Goal: Task Accomplishment & Management: Manage account settings

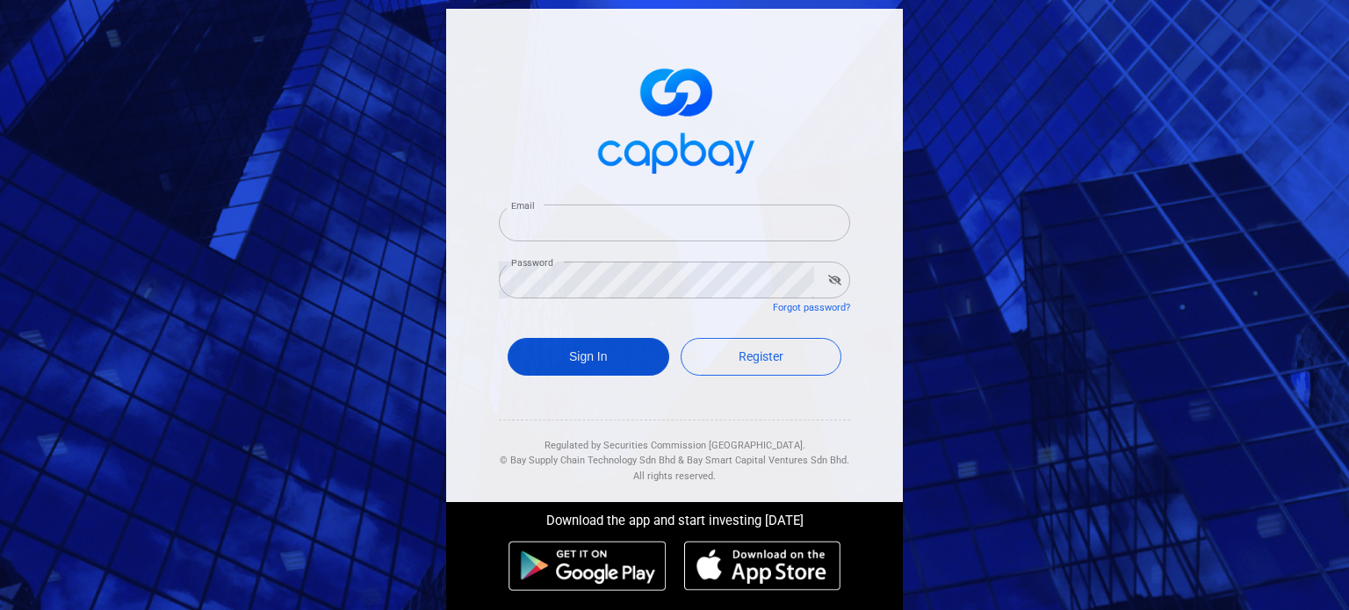
type input "[EMAIL_ADDRESS][DOMAIN_NAME]"
click at [566, 346] on button "Sign In" at bounding box center [589, 357] width 162 height 38
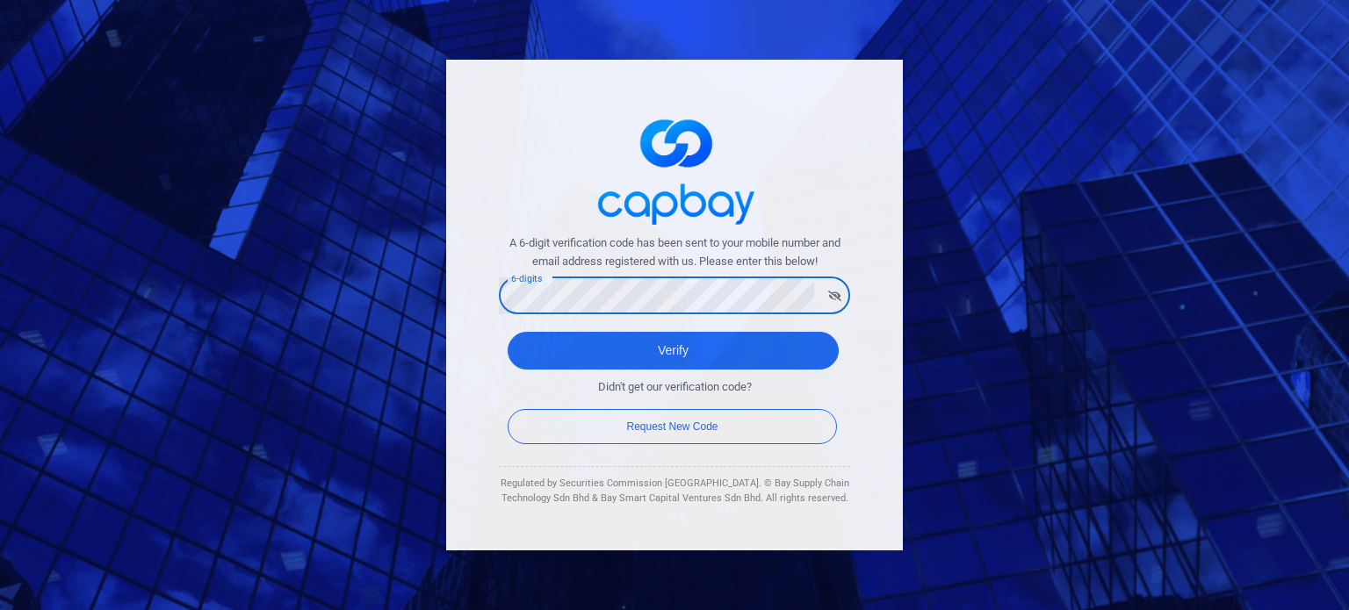
drag, startPoint x: 893, startPoint y: 393, endPoint x: 840, endPoint y: 389, distance: 53.7
click at [893, 393] on div "A 6-digit verification code has been sent to your mobile number and email addre…" at bounding box center [674, 305] width 457 height 491
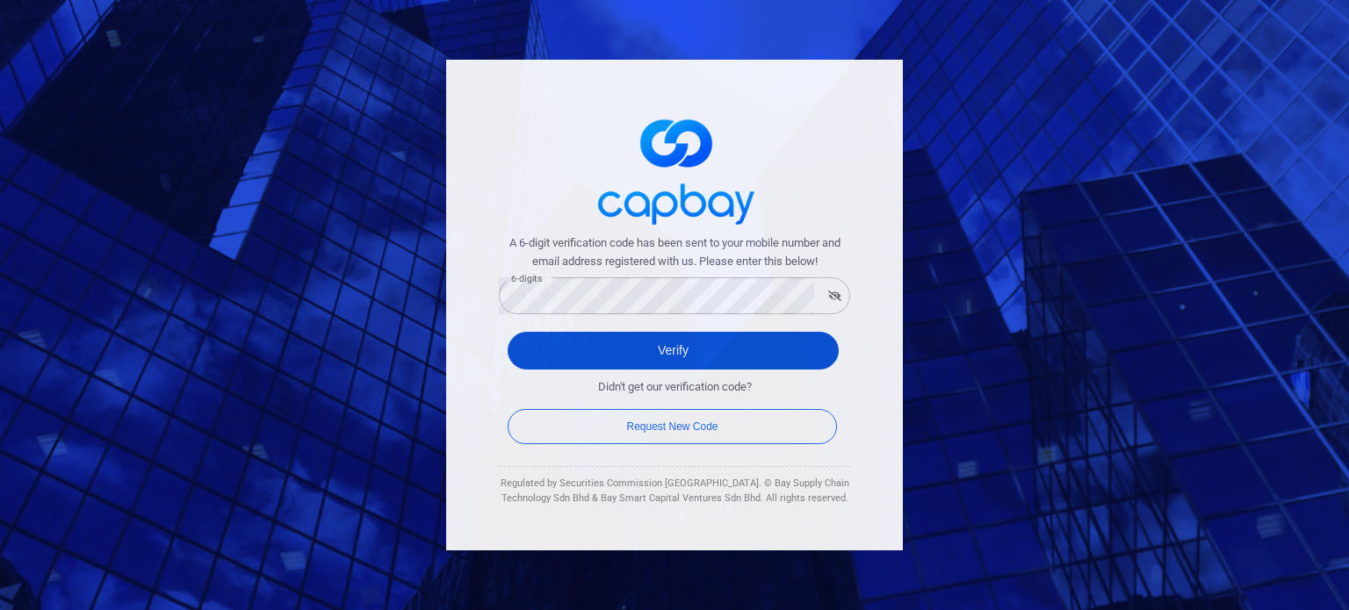
click at [685, 356] on button "Verify" at bounding box center [673, 351] width 331 height 38
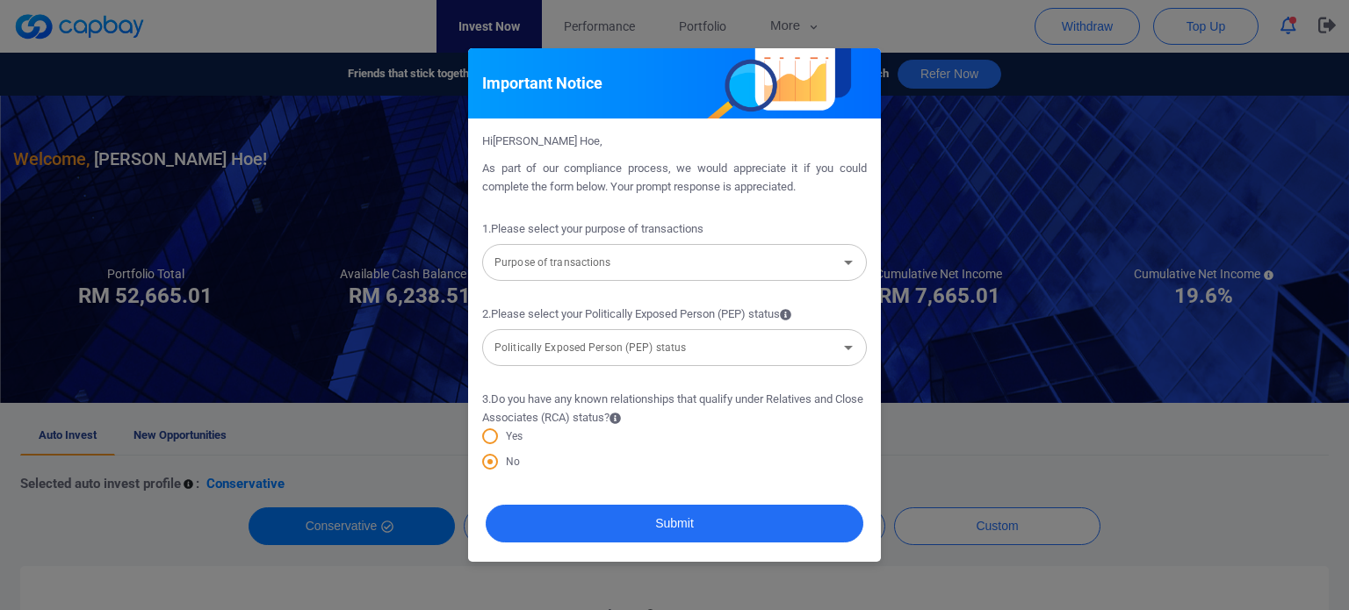
click at [733, 267] on input "Purpose of transactions" at bounding box center [659, 263] width 345 height 32
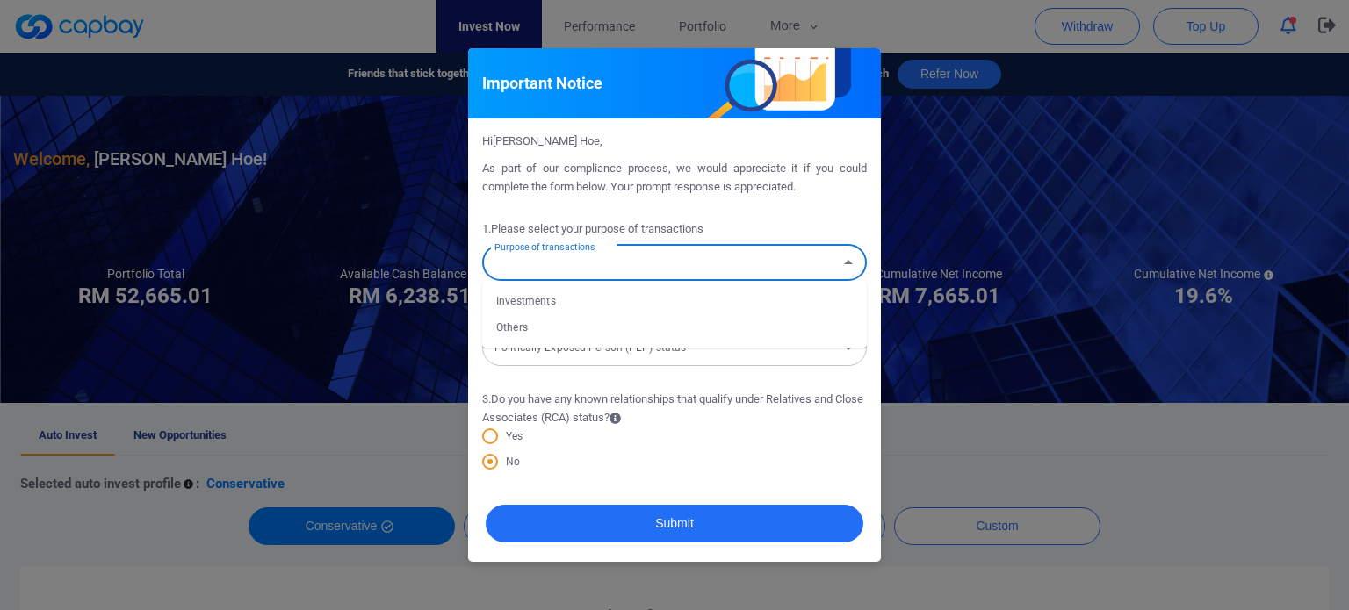
click at [606, 312] on li "Investments" at bounding box center [674, 301] width 385 height 26
type input "Investments"
click at [613, 359] on input "Politically Exposed Person (PEP) status" at bounding box center [659, 348] width 345 height 32
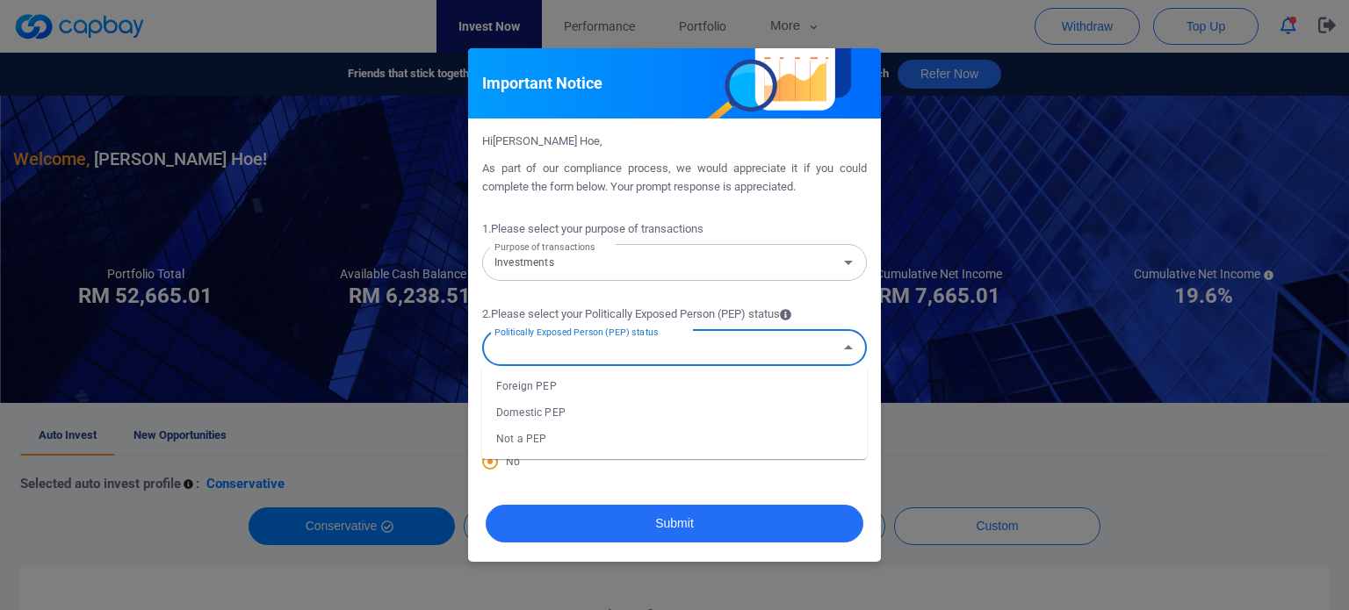
click at [590, 445] on li "Not a PEP" at bounding box center [674, 439] width 385 height 26
type input "Not a PEP"
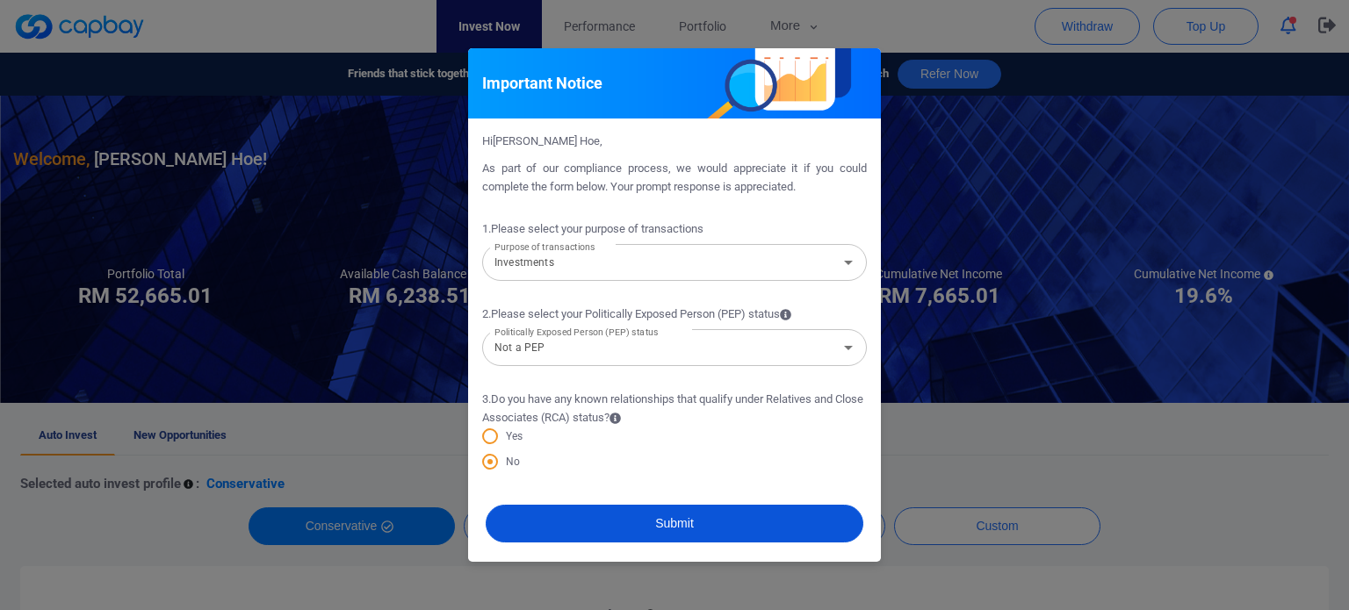
click at [605, 540] on button "Submit" at bounding box center [675, 524] width 378 height 38
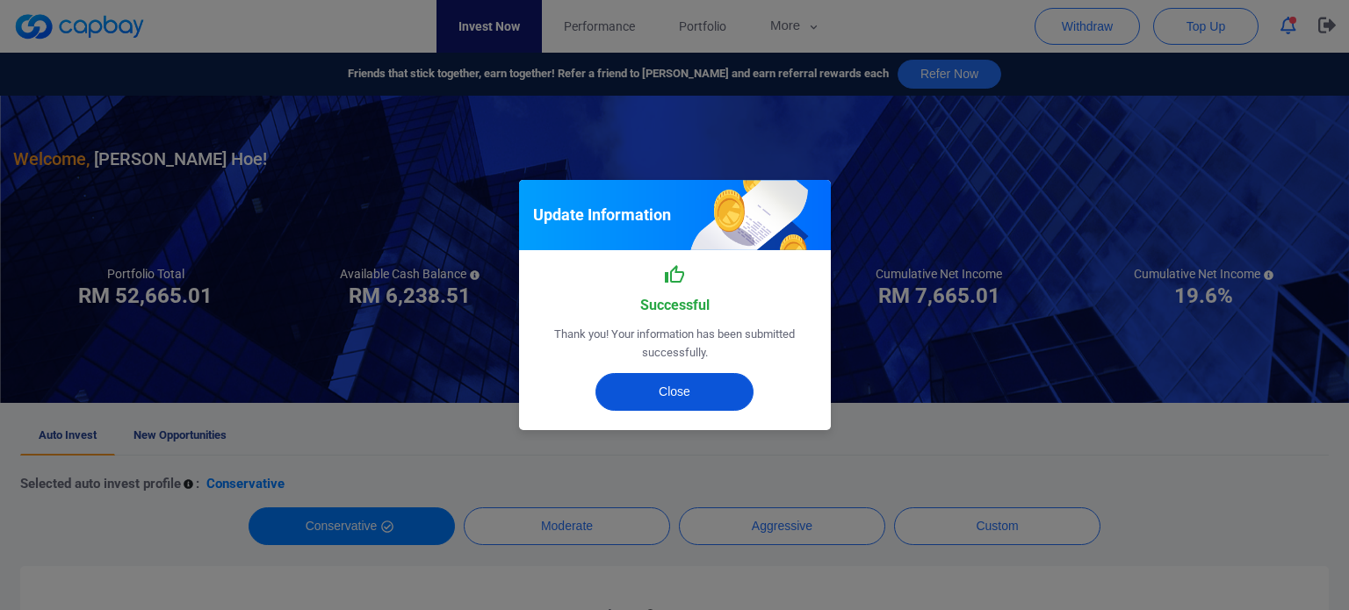
click at [689, 399] on button "Close" at bounding box center [675, 392] width 158 height 38
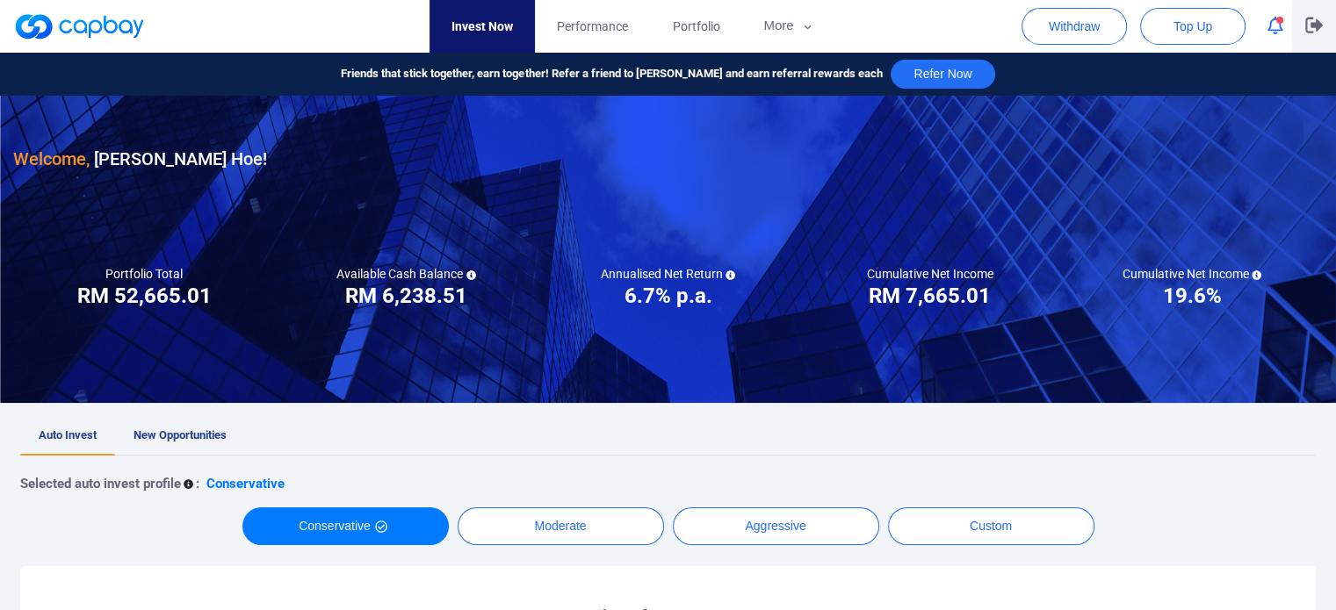
click at [1318, 25] on icon "button" at bounding box center [1314, 26] width 18 height 16
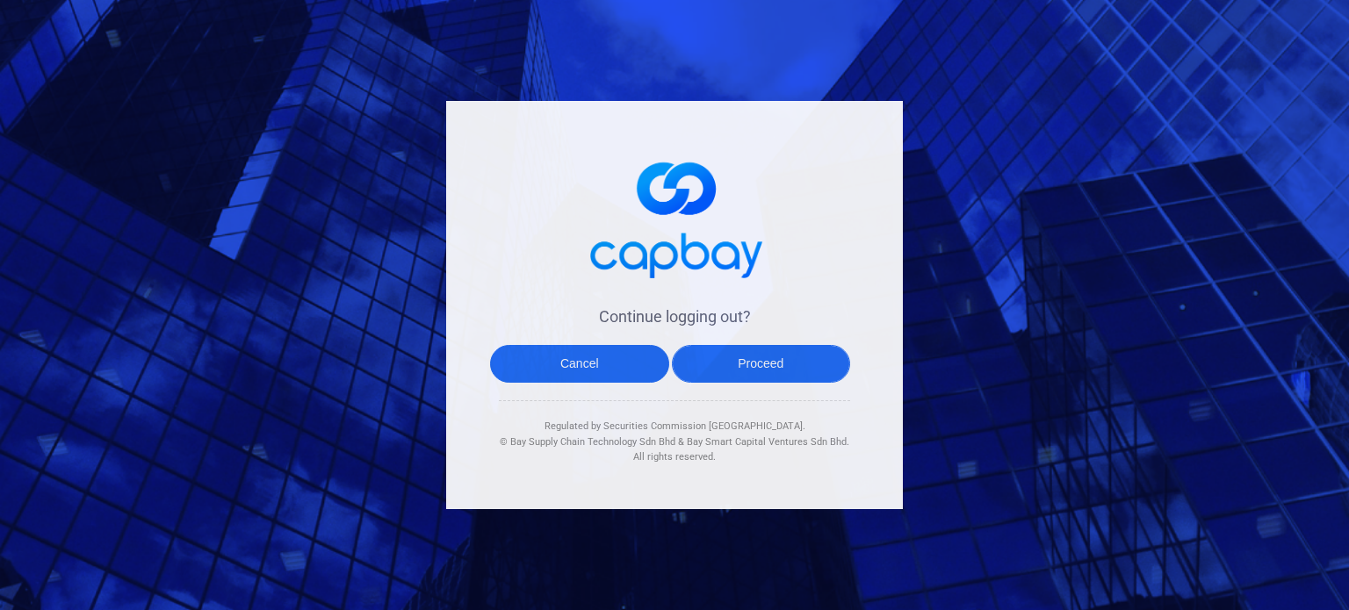
click at [799, 372] on button "Proceed" at bounding box center [761, 364] width 179 height 38
